Goal: Information Seeking & Learning: Learn about a topic

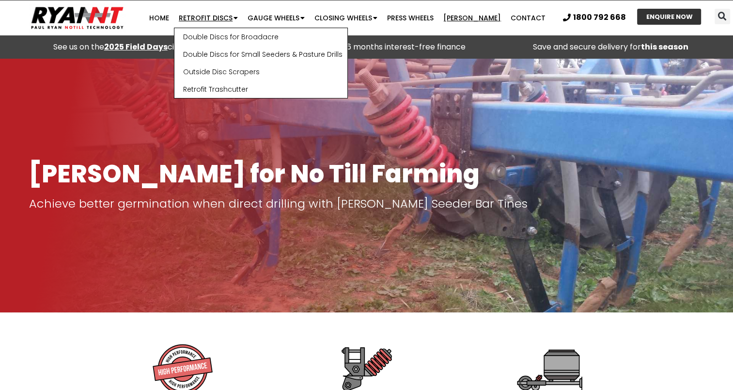
click at [236, 17] on link "Retrofit Discs" at bounding box center [208, 17] width 69 height 19
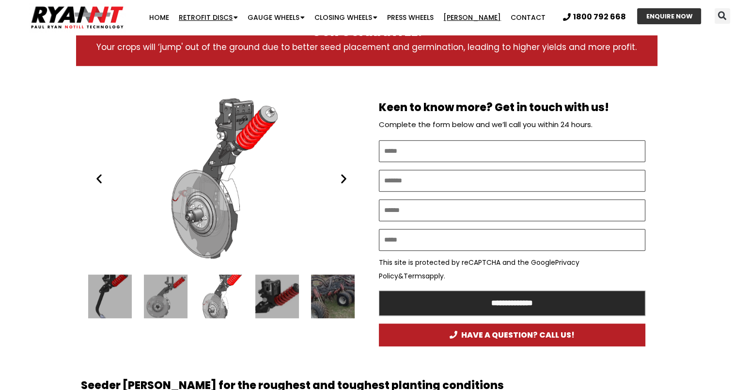
scroll to position [465, 0]
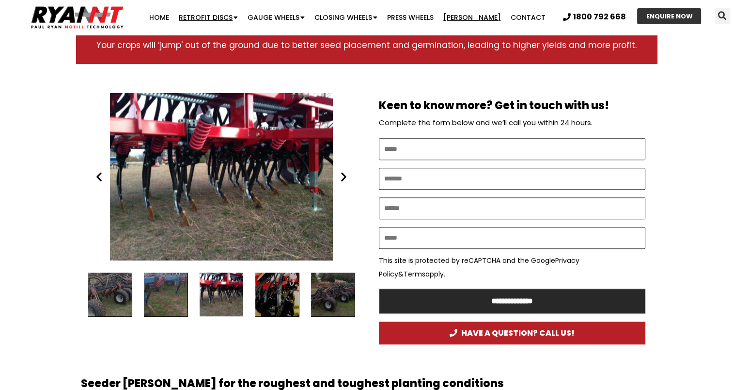
click at [236, 17] on link "Retrofit Discs" at bounding box center [208, 17] width 69 height 19
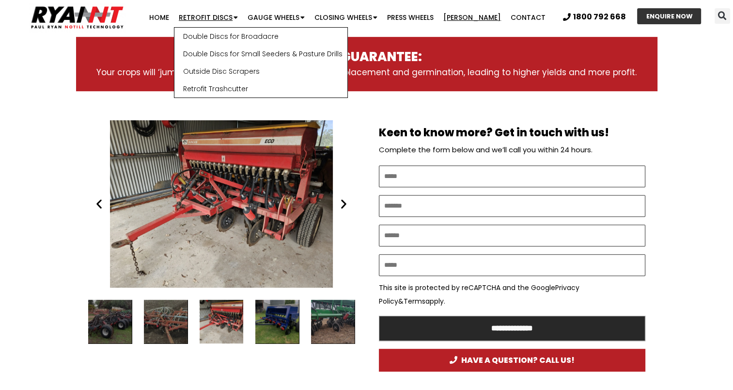
scroll to position [435, 0]
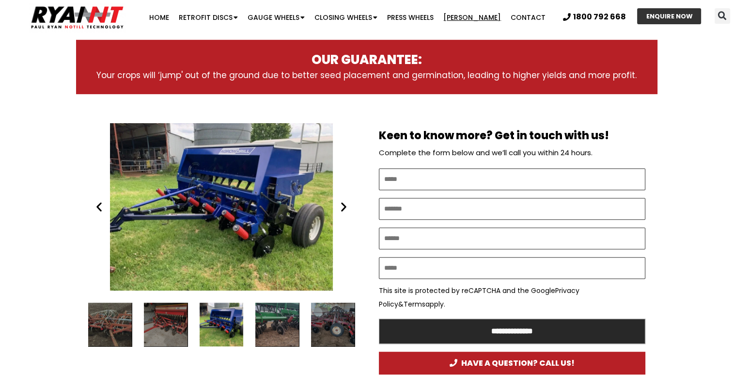
click at [342, 205] on icon "Next slide" at bounding box center [344, 207] width 12 height 12
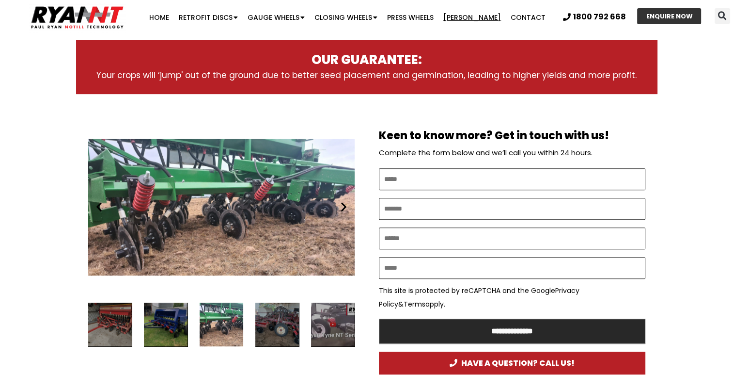
click at [342, 205] on icon "Next slide" at bounding box center [344, 207] width 12 height 12
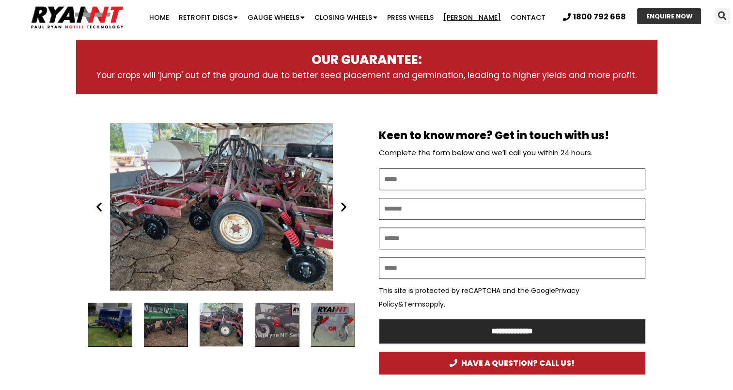
click at [342, 205] on icon "Next slide" at bounding box center [344, 207] width 12 height 12
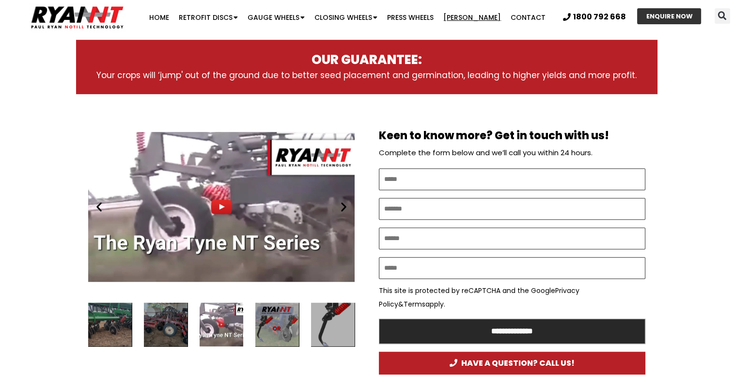
click at [342, 205] on icon "Next slide" at bounding box center [344, 207] width 12 height 12
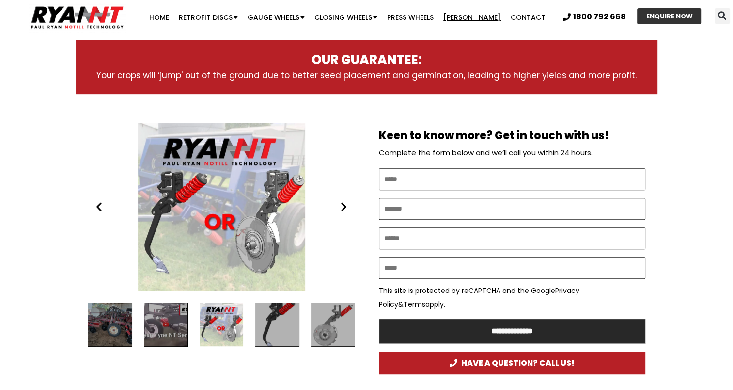
click at [342, 205] on icon "Next slide" at bounding box center [344, 207] width 12 height 12
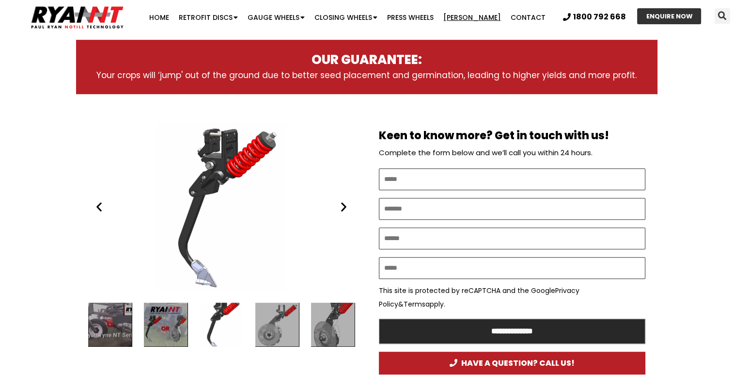
click at [342, 205] on icon "Next slide" at bounding box center [344, 207] width 12 height 12
